Goal: Transaction & Acquisition: Purchase product/service

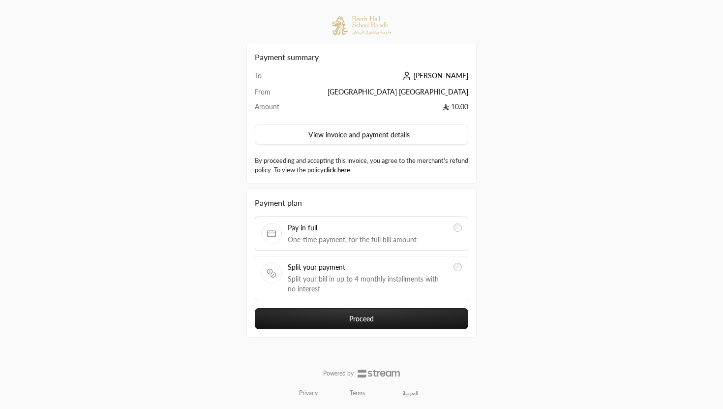
click at [370, 267] on span "Split your payment" at bounding box center [368, 267] width 160 height 10
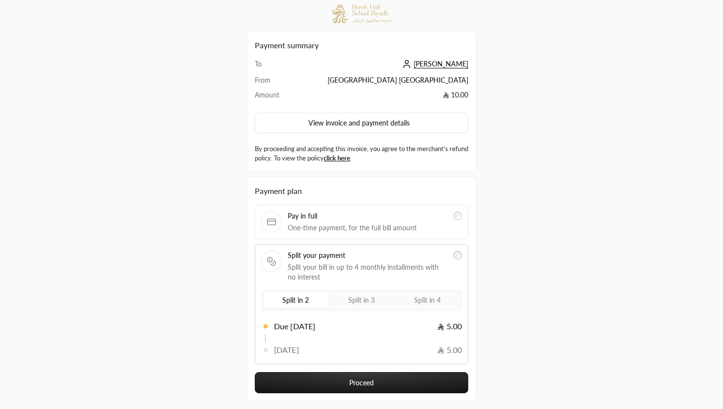
scroll to position [13, 0]
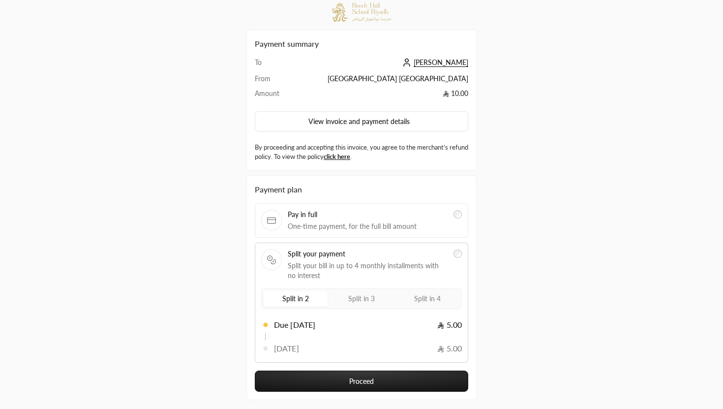
click at [406, 303] on label "Split in 4" at bounding box center [428, 299] width 64 height 16
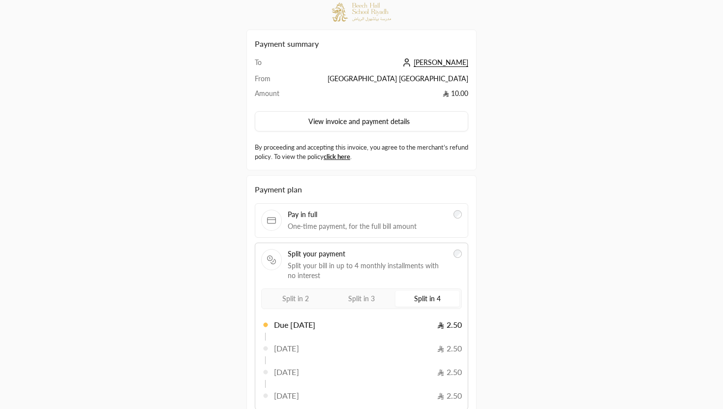
click at [366, 301] on span "Split in 3" at bounding box center [361, 298] width 27 height 8
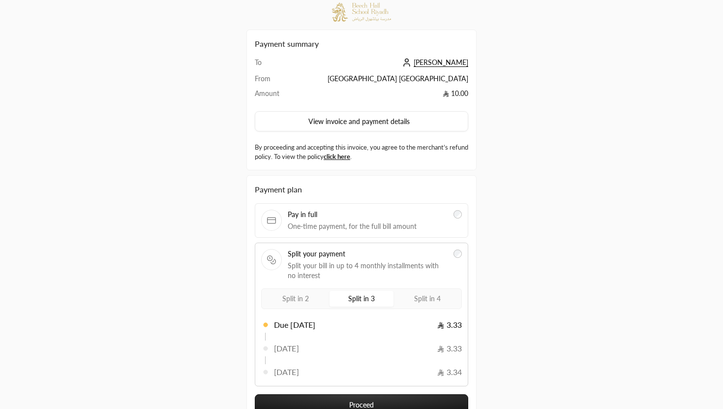
click at [309, 299] on label "Split in 2" at bounding box center [296, 299] width 64 height 16
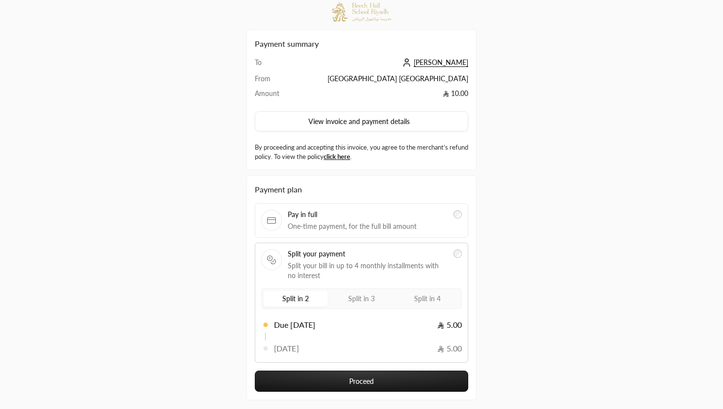
click at [358, 299] on span "Split in 3" at bounding box center [361, 298] width 27 height 8
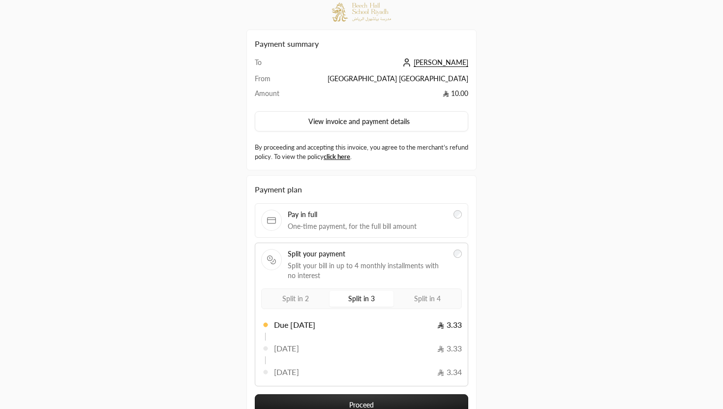
click at [429, 298] on span "Split in 4" at bounding box center [427, 298] width 27 height 8
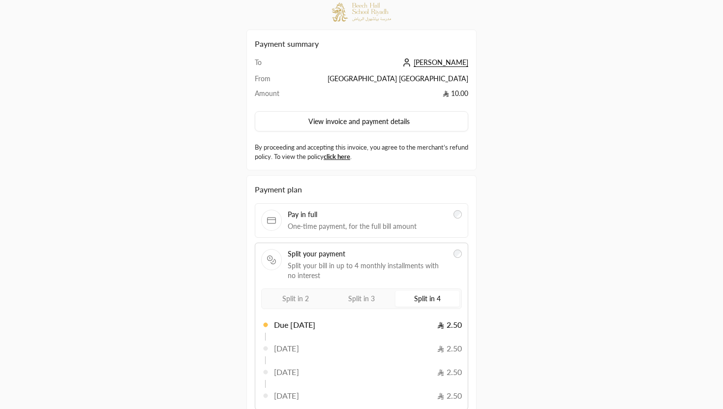
click at [415, 228] on span "One-time payment, for the full bill amount" at bounding box center [368, 226] width 160 height 10
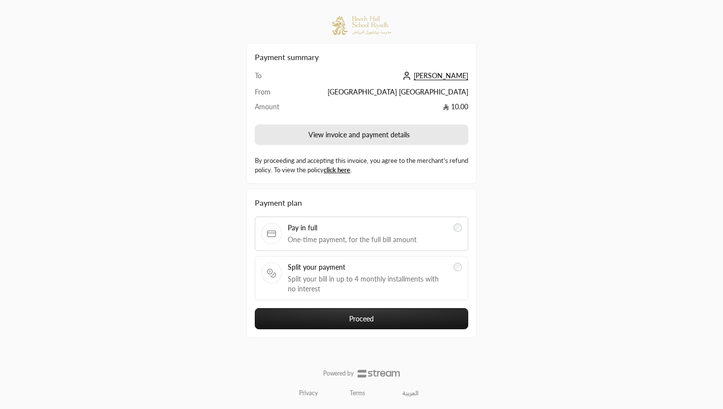
click at [415, 134] on button "View invoice and payment details" at bounding box center [362, 134] width 214 height 21
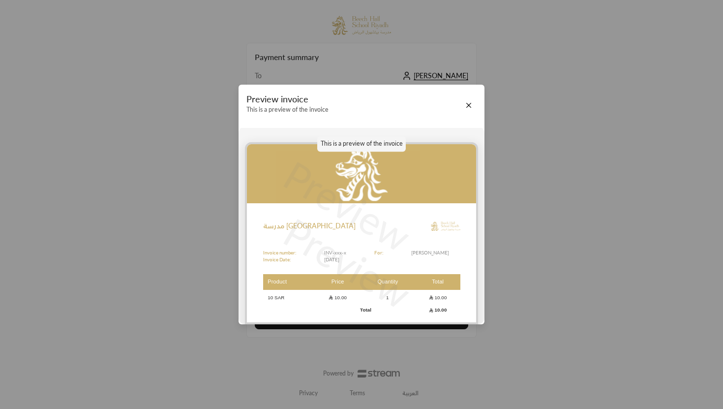
click at [503, 198] on div "Preview invoice This is a preview of the invoice This is a preview of the invoi…" at bounding box center [361, 204] width 723 height 409
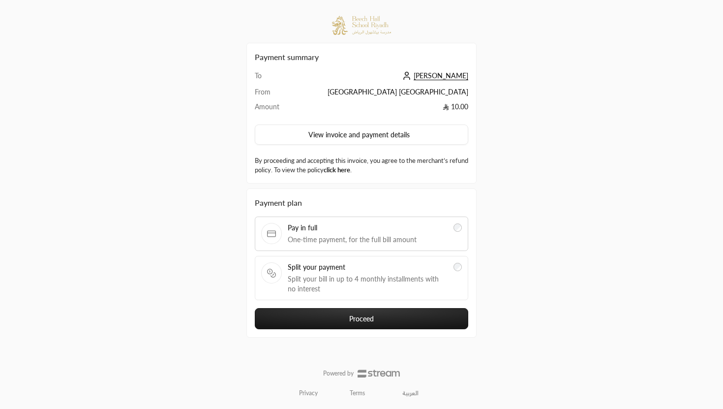
click at [350, 169] on link "click here" at bounding box center [337, 170] width 27 height 8
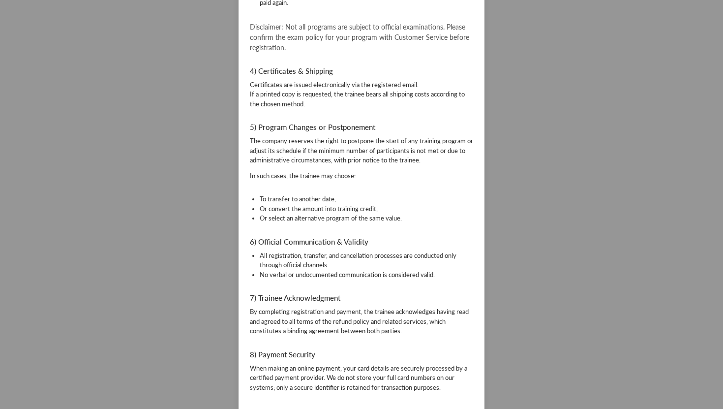
scroll to position [503, 0]
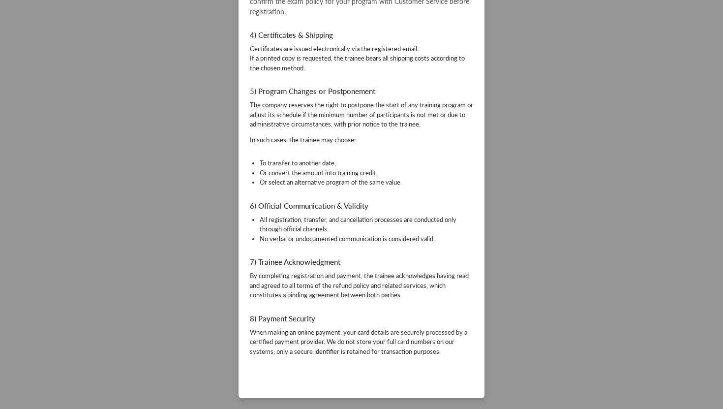
click at [564, 168] on div "Refund Policy Return & Exchange Policy Return & Exchange Policy Al-Rowad Higher…" at bounding box center [361, 204] width 723 height 409
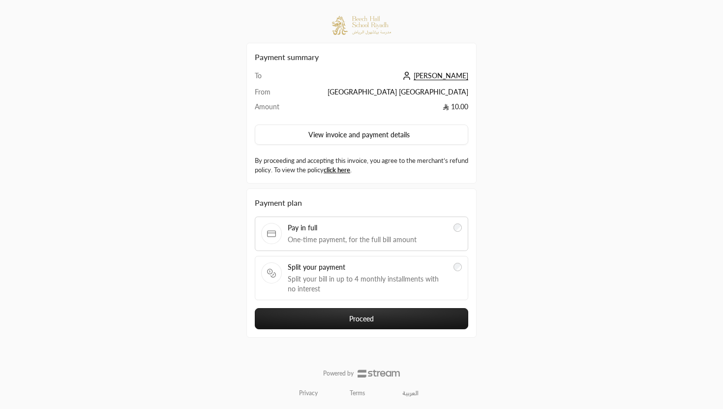
click at [350, 263] on span "Split your payment" at bounding box center [368, 267] width 160 height 10
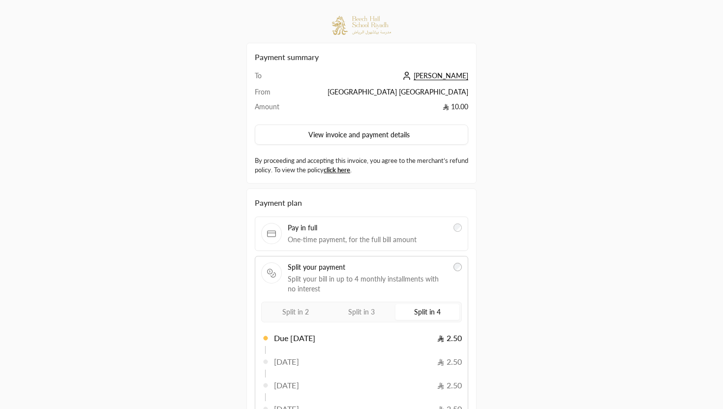
scroll to position [108, 0]
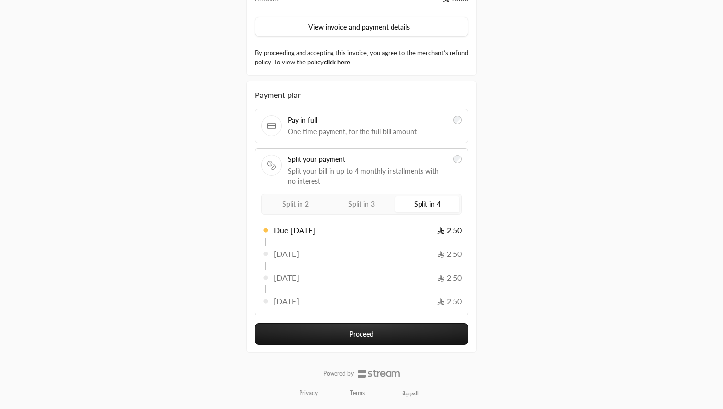
click at [410, 325] on button "Proceed" at bounding box center [362, 333] width 214 height 21
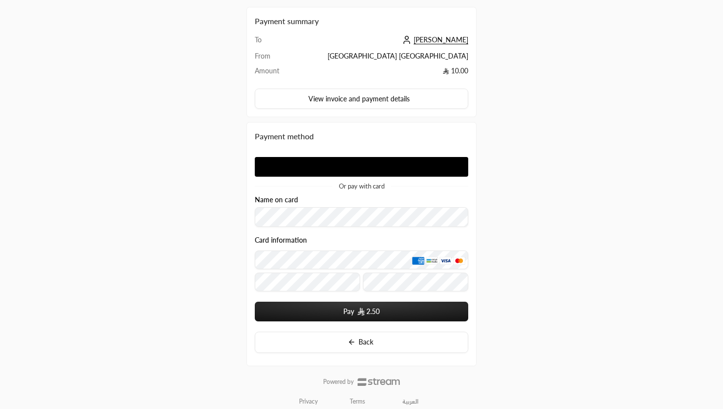
scroll to position [44, 0]
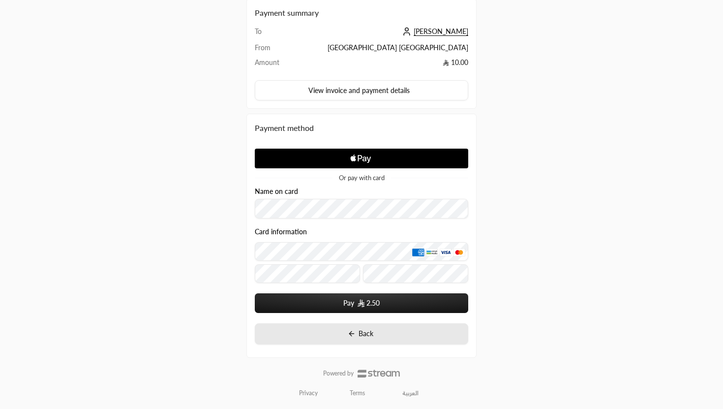
click at [362, 332] on span "Back" at bounding box center [366, 333] width 15 height 8
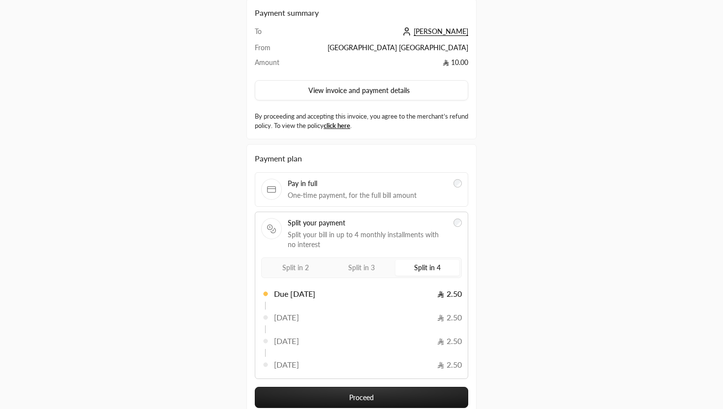
click at [396, 177] on div "Pay in full One-time payment, for the full bill amount" at bounding box center [362, 189] width 214 height 34
click at [429, 189] on div "Pay in full One-time payment, for the full bill amount" at bounding box center [368, 190] width 160 height 22
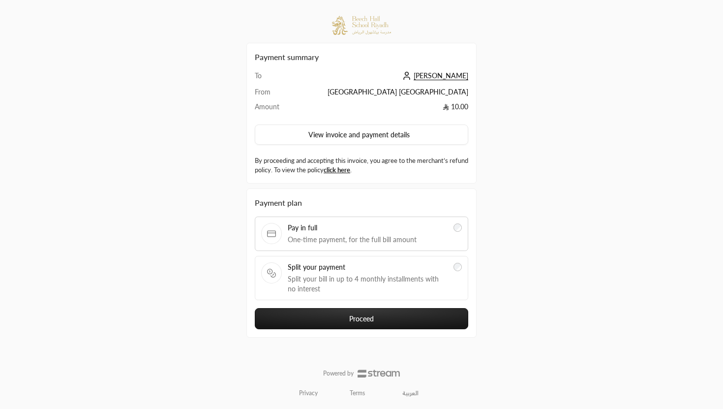
click at [399, 314] on button "Proceed" at bounding box center [362, 318] width 214 height 21
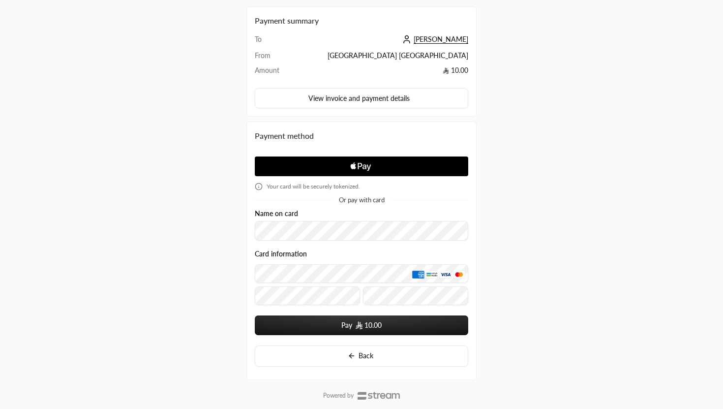
scroll to position [59, 0]
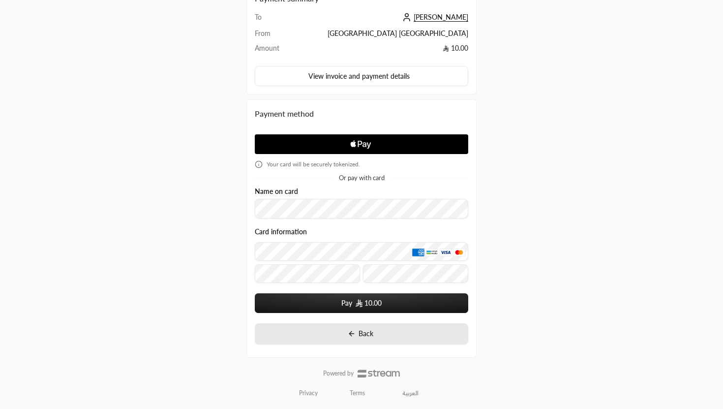
click at [362, 337] on span "Back" at bounding box center [366, 333] width 15 height 8
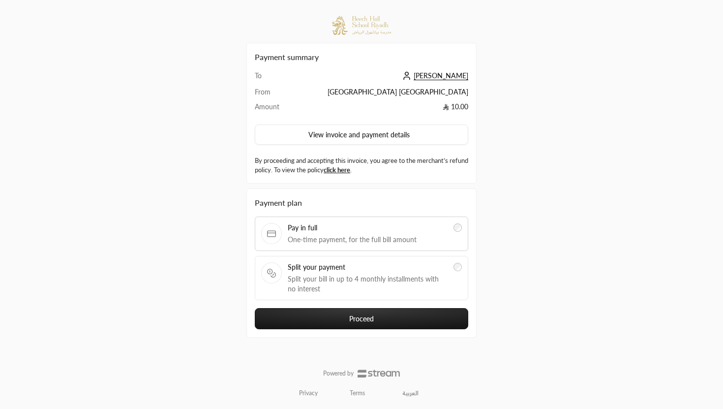
click at [428, 76] on span "[PERSON_NAME]" at bounding box center [441, 75] width 55 height 9
